Goal: Find specific page/section: Find specific page/section

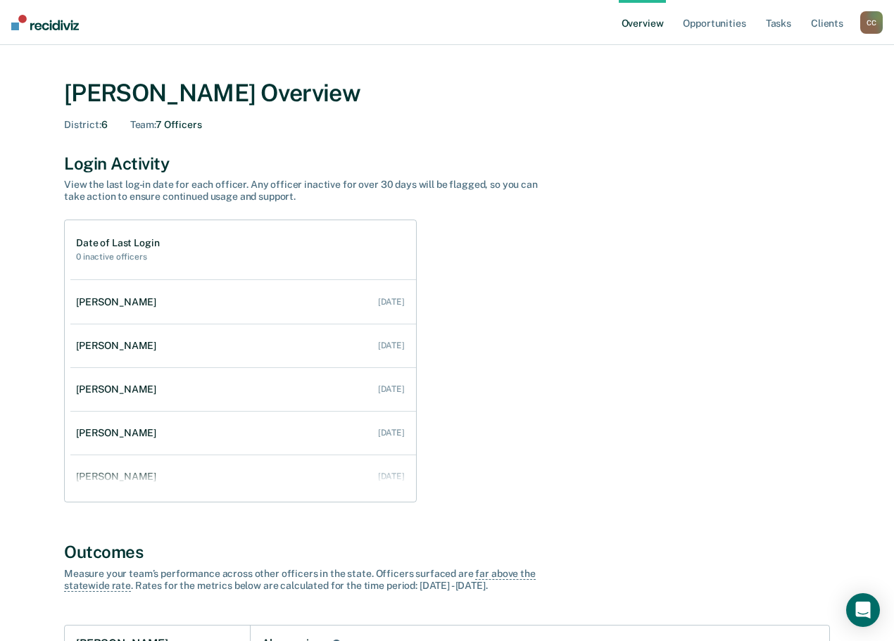
click at [874, 28] on div "C C" at bounding box center [871, 22] width 23 height 23
click at [768, 90] on link "Go to Operations" at bounding box center [814, 91] width 113 height 12
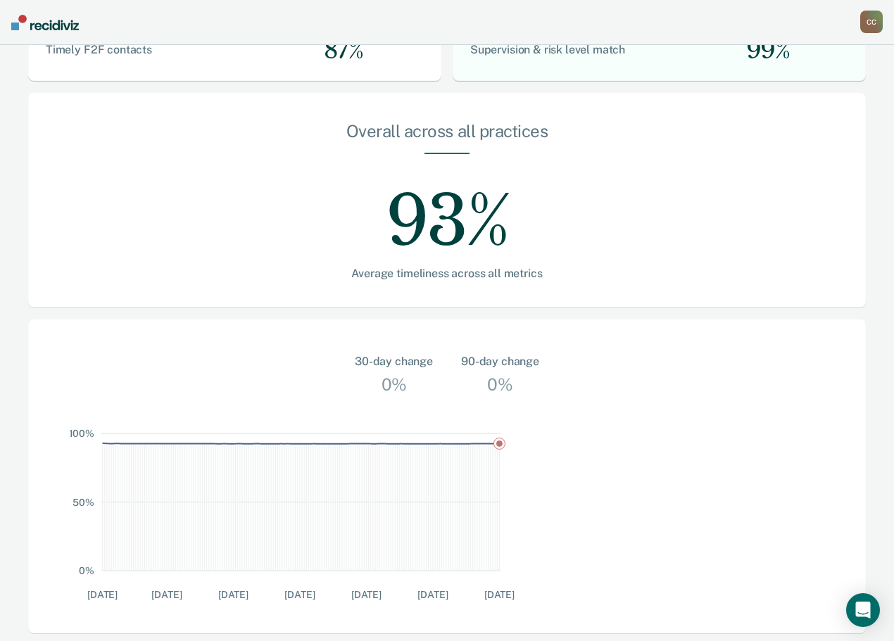
scroll to position [357, 0]
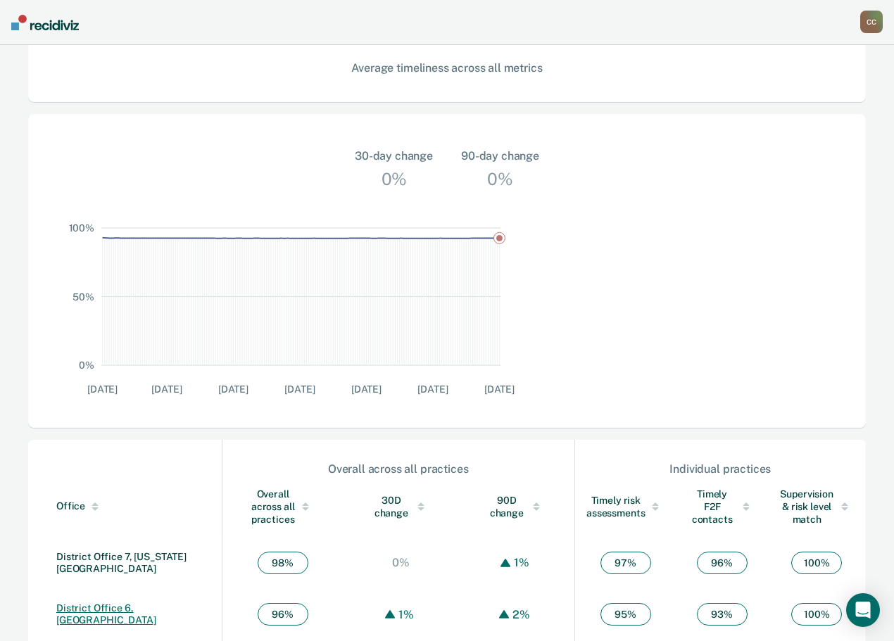
click at [116, 603] on link "District Office 6, [GEOGRAPHIC_DATA]" at bounding box center [106, 614] width 100 height 23
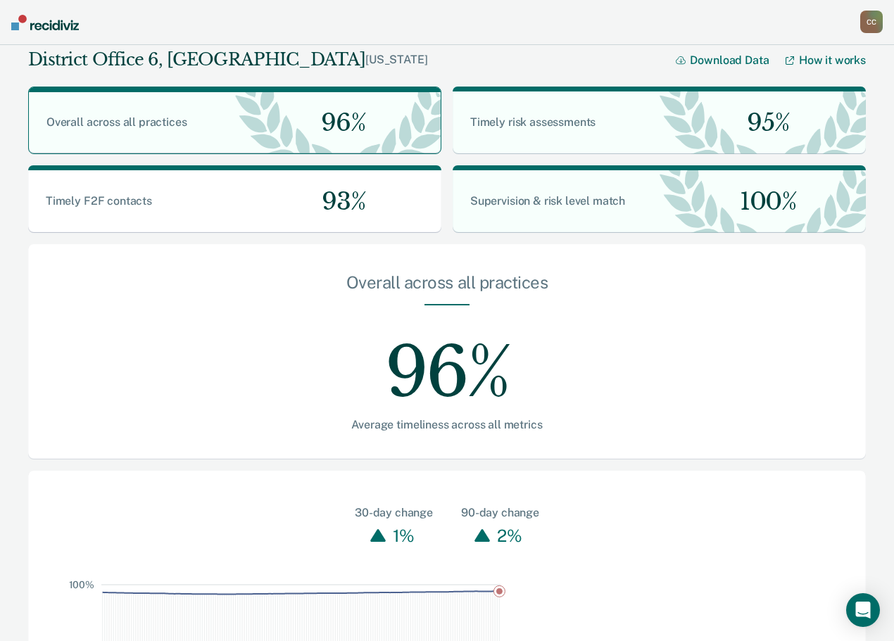
scroll to position [357, 0]
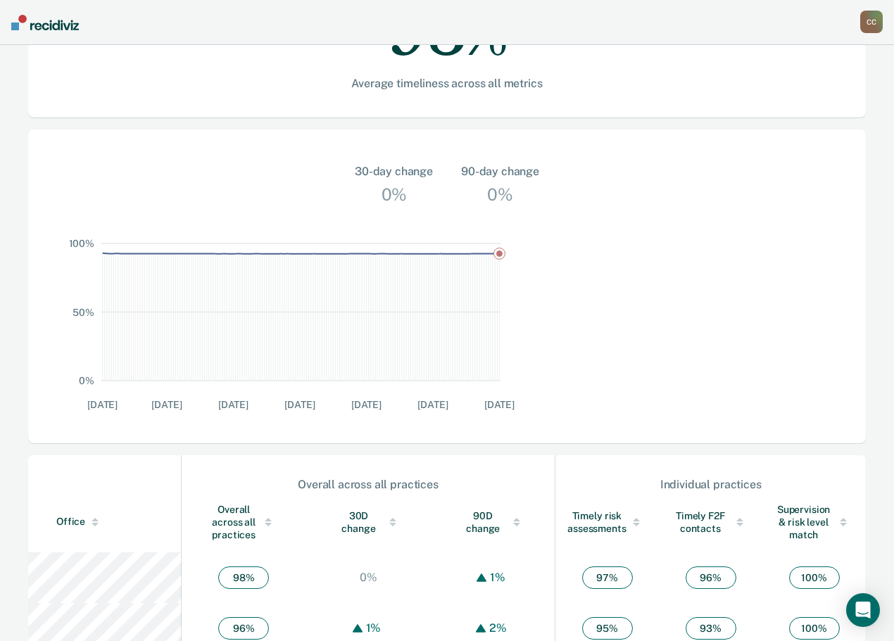
scroll to position [357, 0]
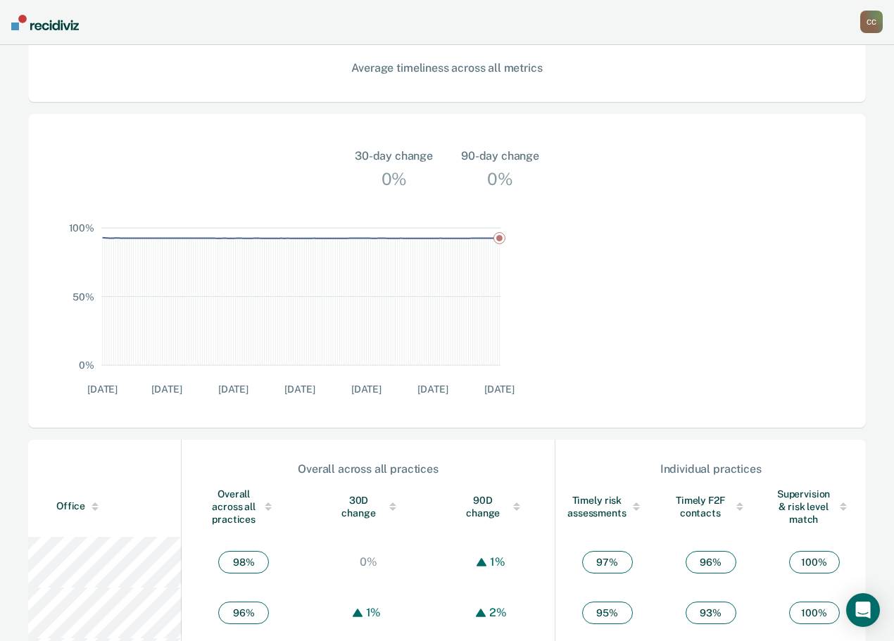
click at [874, 20] on div "C C" at bounding box center [871, 22] width 23 height 23
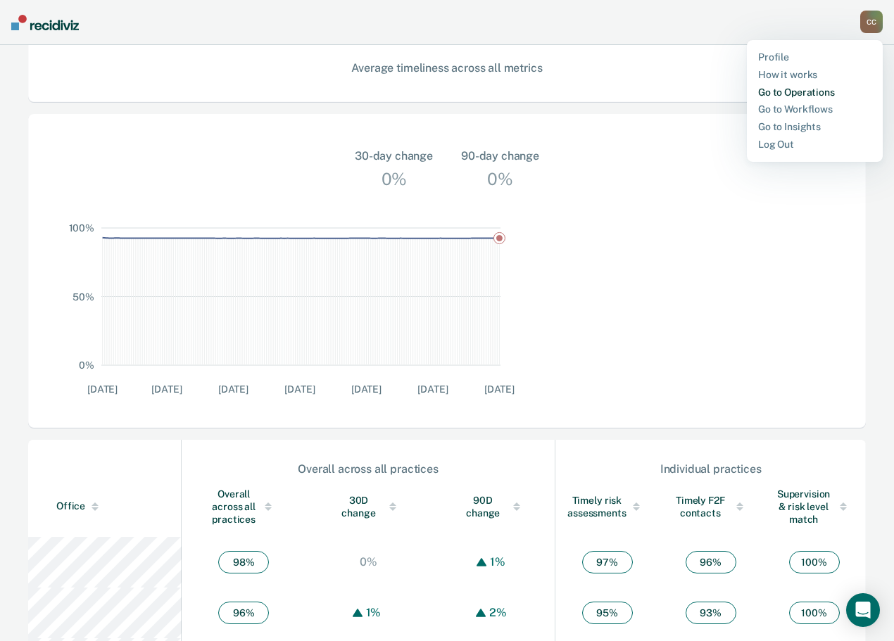
click at [786, 96] on link "Go to Operations" at bounding box center [814, 93] width 113 height 12
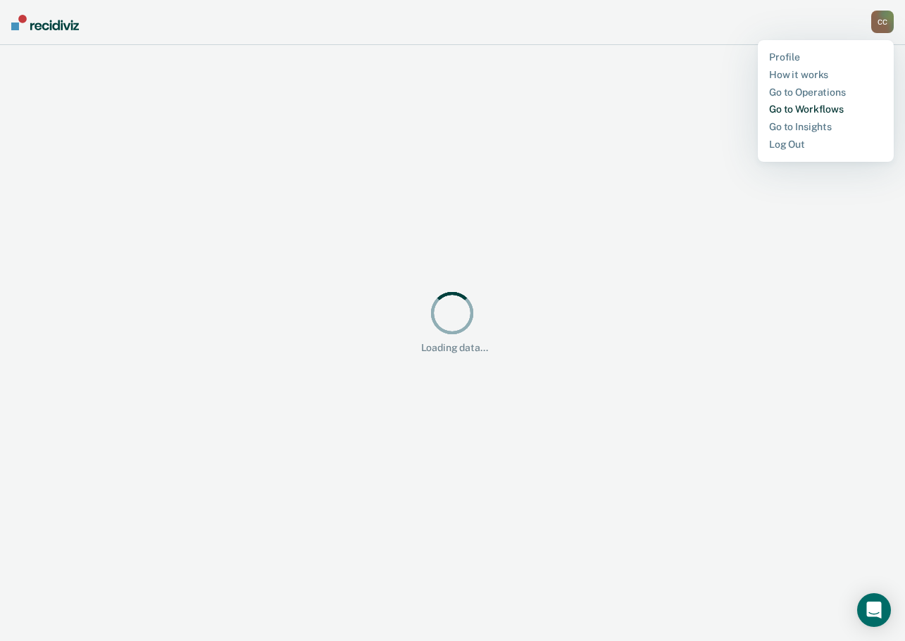
click at [799, 106] on link "Go to Workflows" at bounding box center [825, 109] width 113 height 12
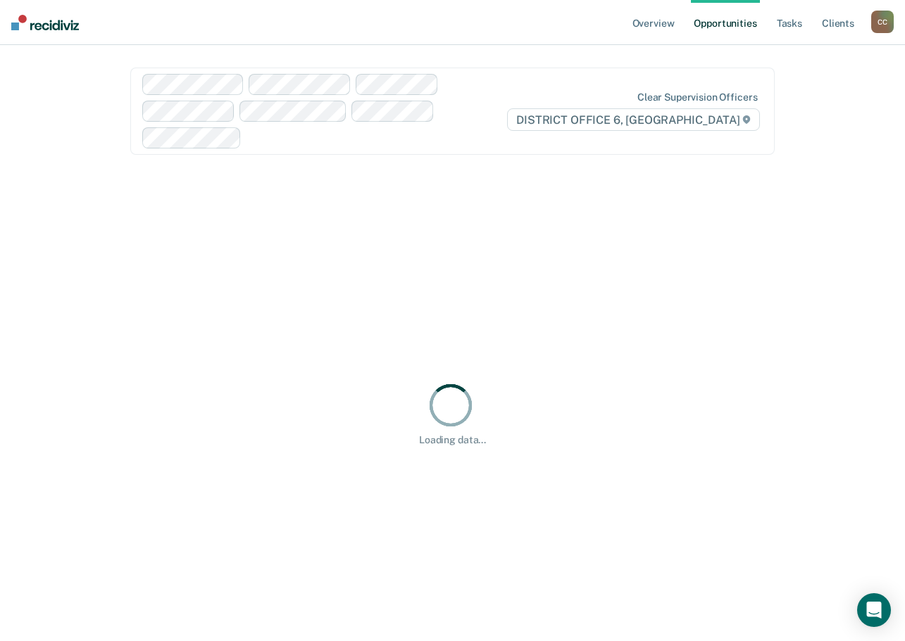
click at [876, 23] on div "C C" at bounding box center [882, 22] width 23 height 23
click at [782, 89] on link "Go to Operations" at bounding box center [825, 93] width 113 height 12
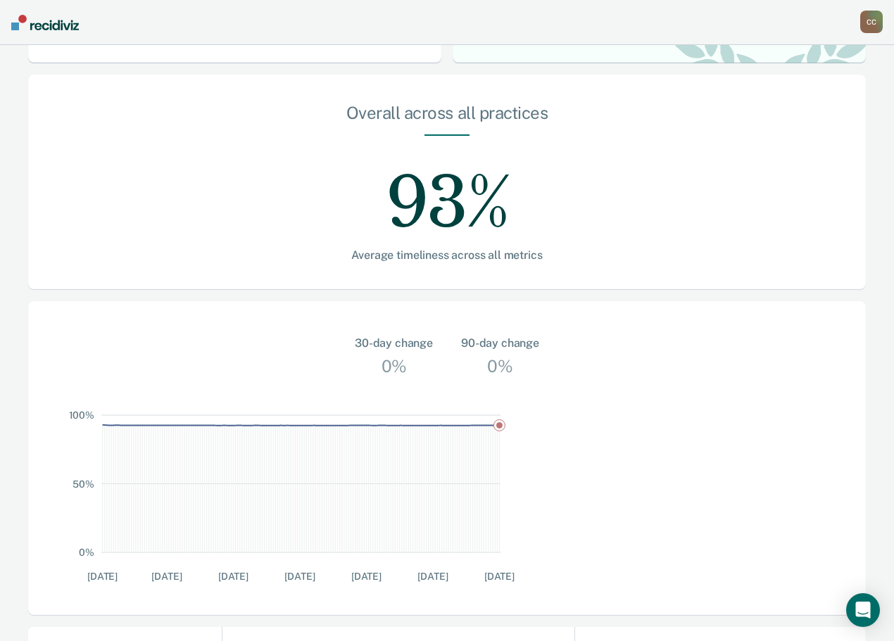
scroll to position [352, 0]
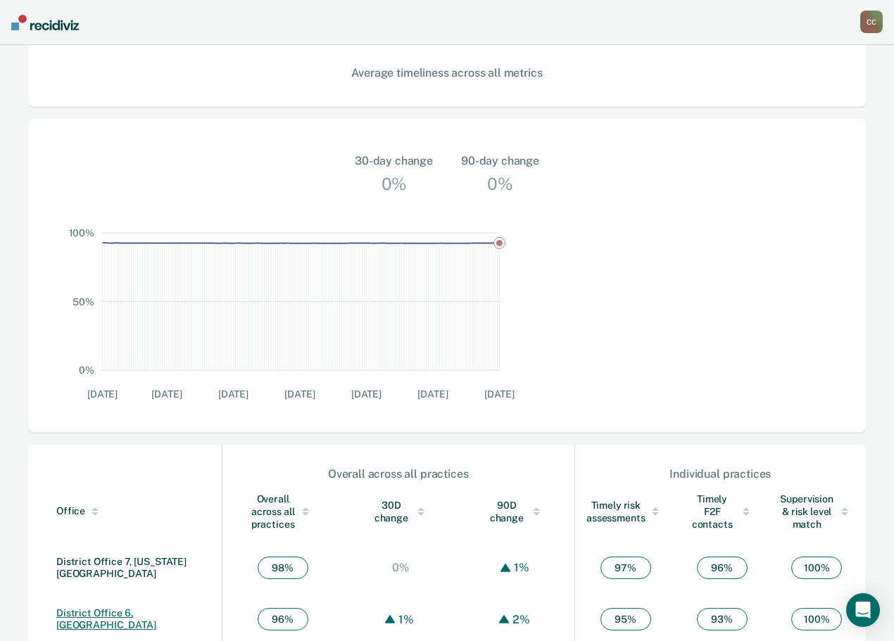
click at [130, 608] on link "District Office 6, [GEOGRAPHIC_DATA]" at bounding box center [106, 619] width 100 height 23
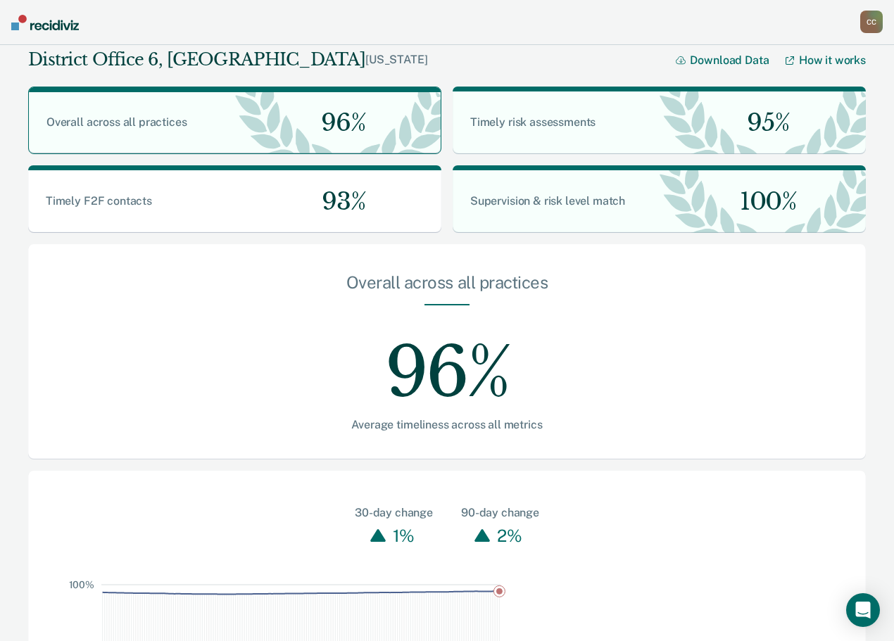
scroll to position [352, 0]
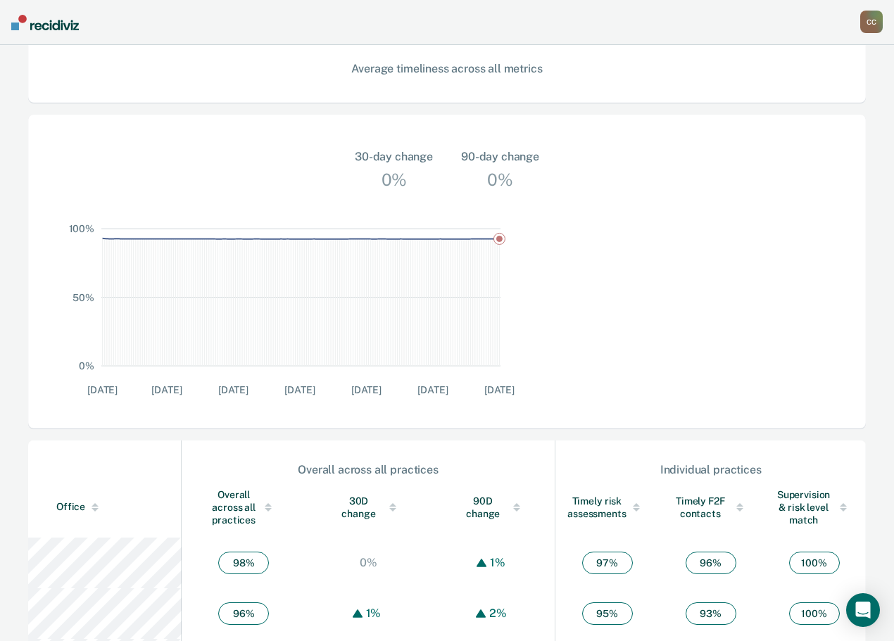
scroll to position [357, 0]
